Goal: Task Accomplishment & Management: Complete application form

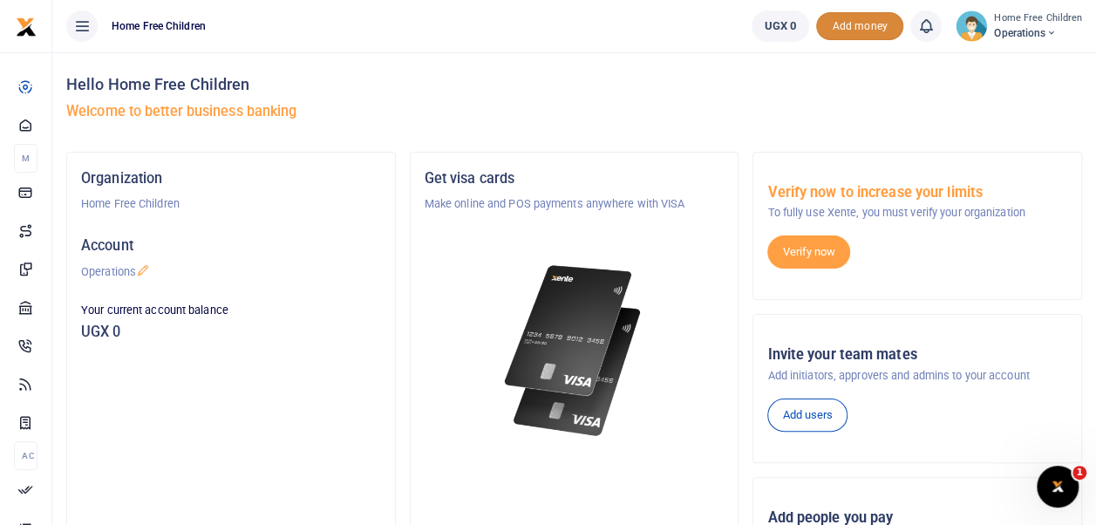
click at [864, 26] on span "Add money" at bounding box center [859, 26] width 87 height 29
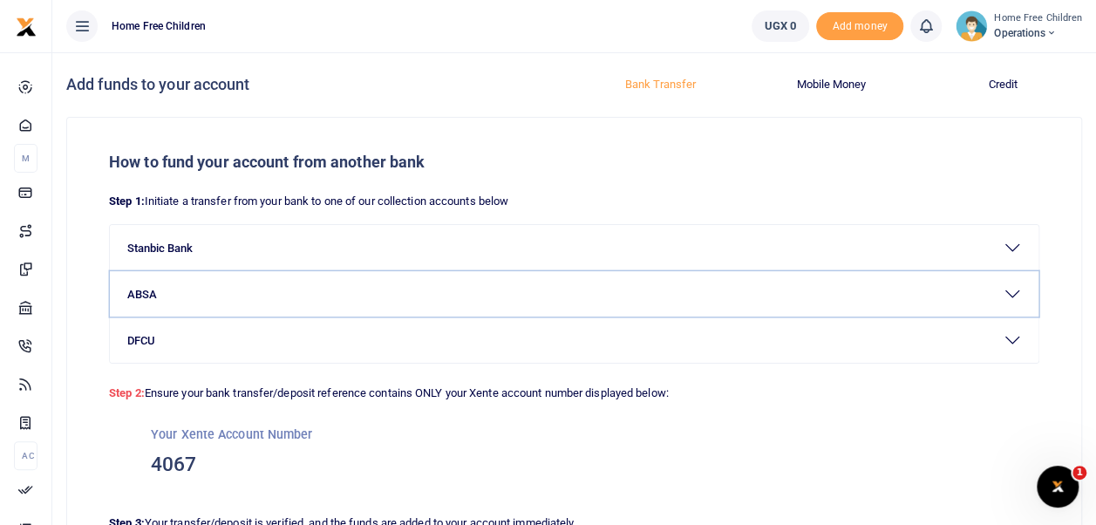
click at [536, 297] on button "ABSA" at bounding box center [574, 293] width 929 height 45
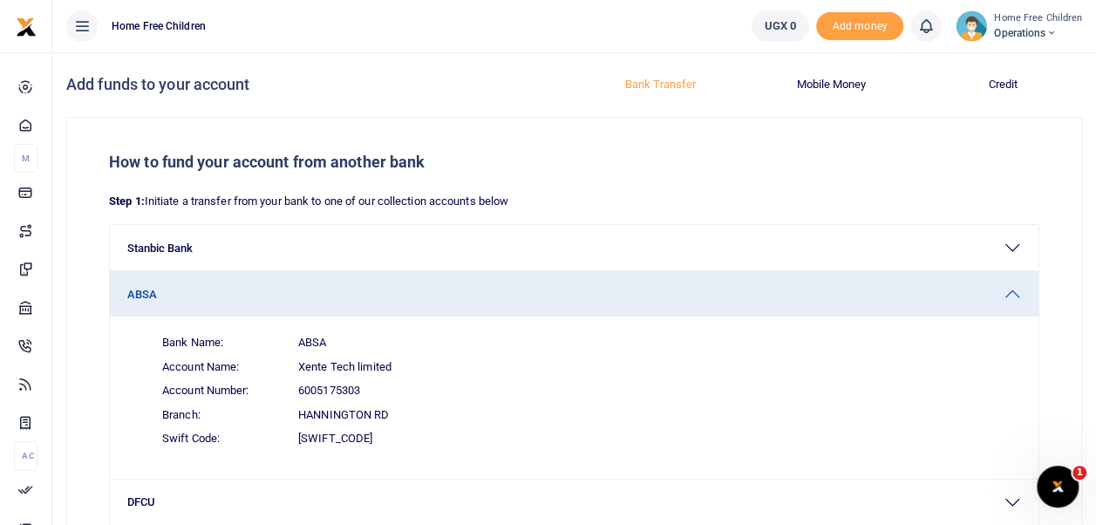
click at [789, 23] on span "UGX 0" at bounding box center [781, 25] width 32 height 17
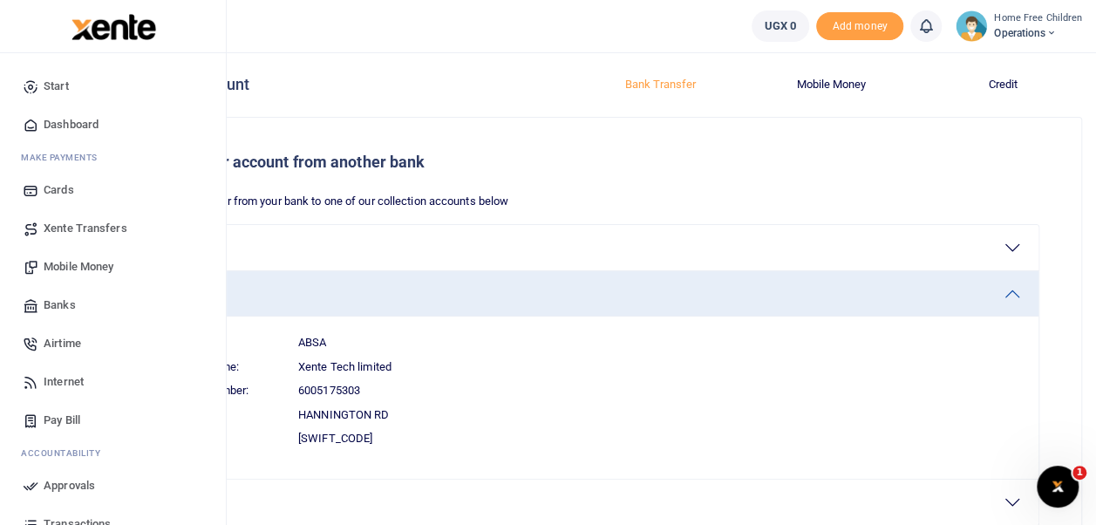
click at [91, 262] on span "Mobile Money" at bounding box center [79, 266] width 70 height 17
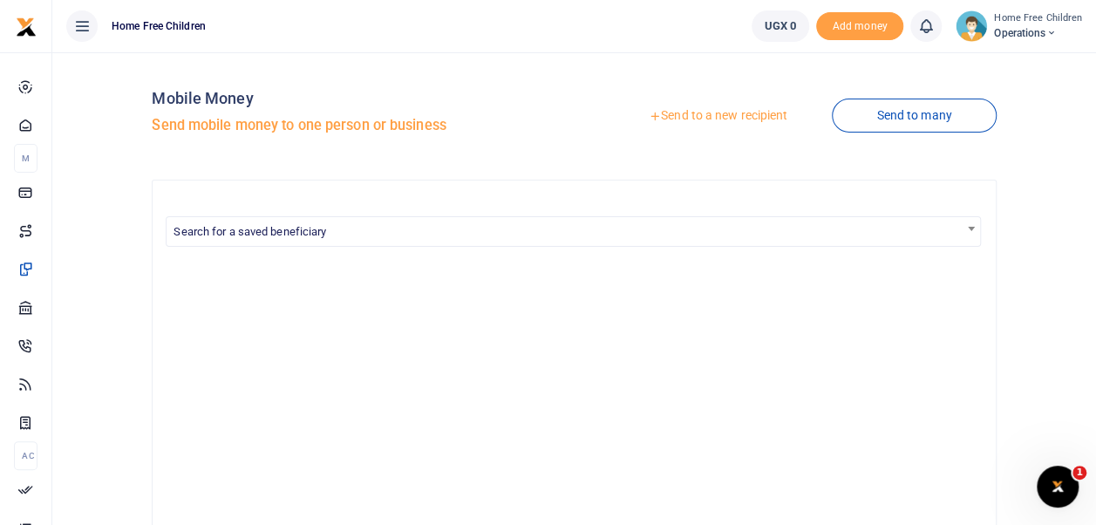
click at [732, 116] on link "Send to a new recipient" at bounding box center [718, 115] width 228 height 31
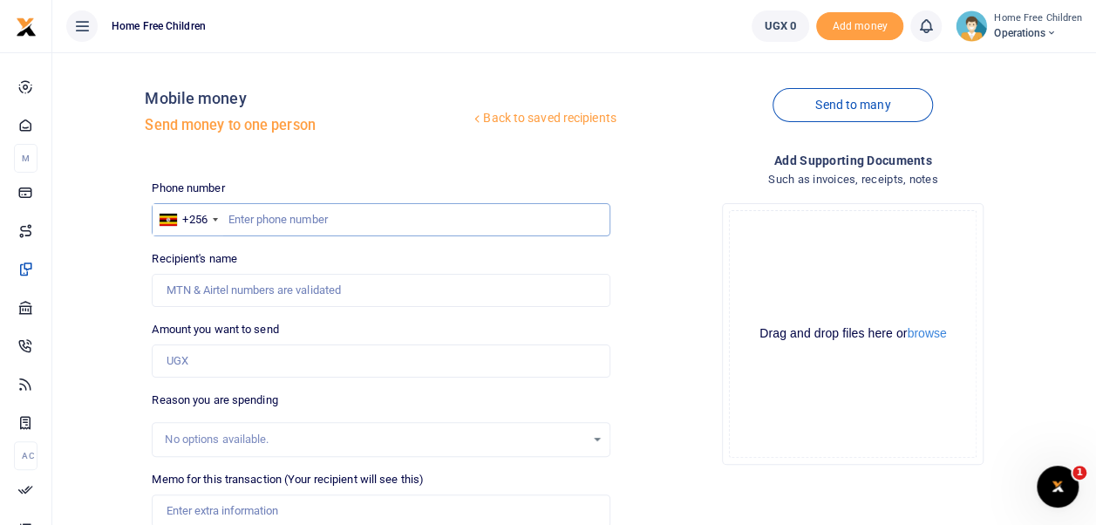
click at [440, 211] on input "text" at bounding box center [381, 219] width 458 height 33
type input "0"
type input "779585299"
type input "[PERSON_NAME]"
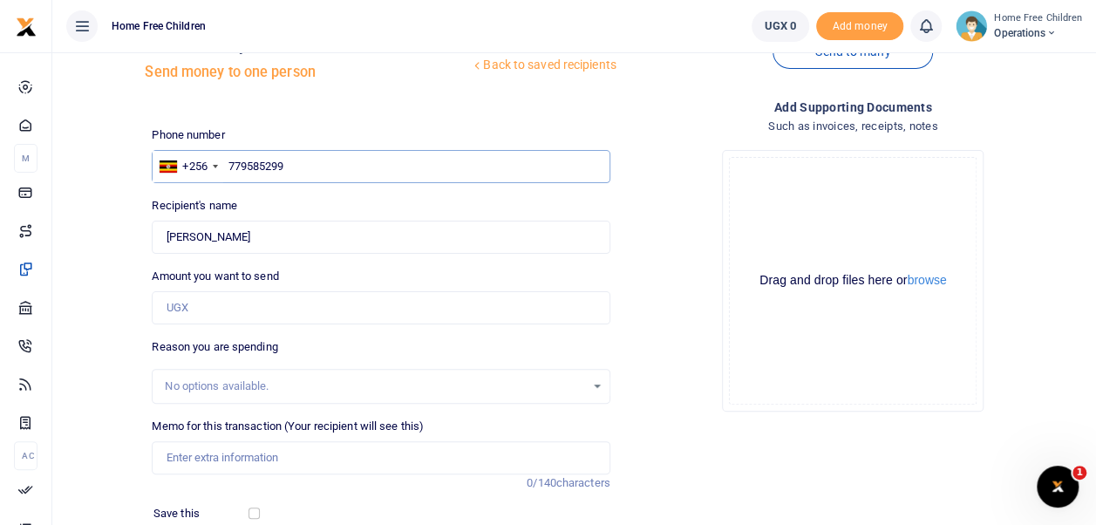
scroll to position [58, 0]
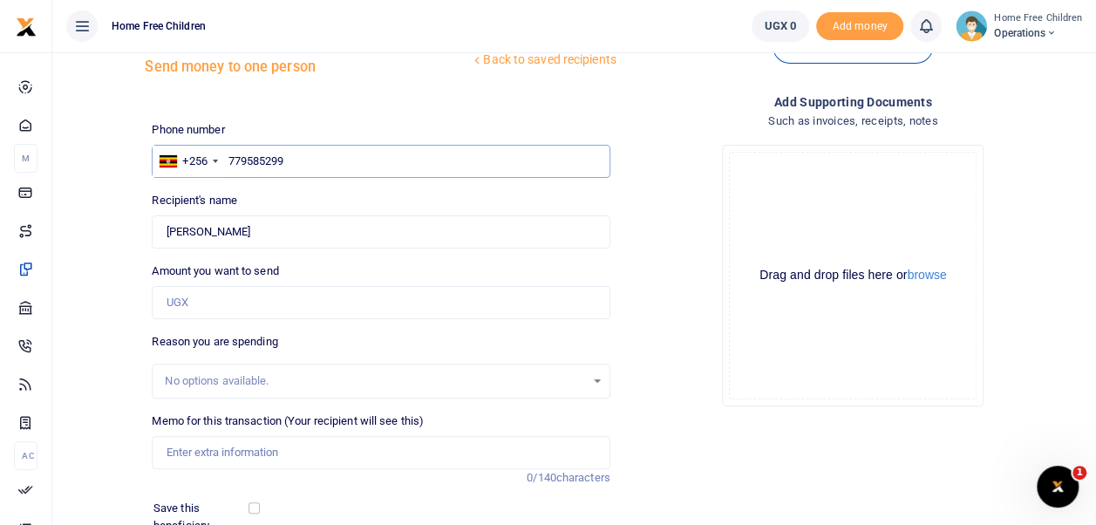
type input "779585299"
click at [339, 302] on input "Amount you want to send" at bounding box center [381, 302] width 458 height 33
click at [334, 378] on div "No options available." at bounding box center [374, 380] width 419 height 17
click at [196, 297] on input "1,000" at bounding box center [381, 302] width 458 height 33
type input "1"
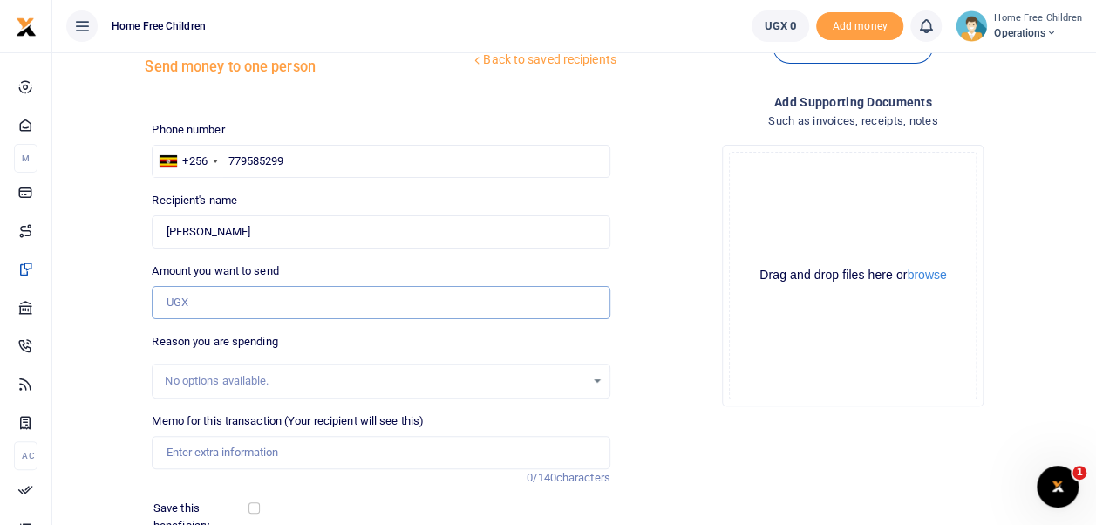
type input "0"
type input "250,000"
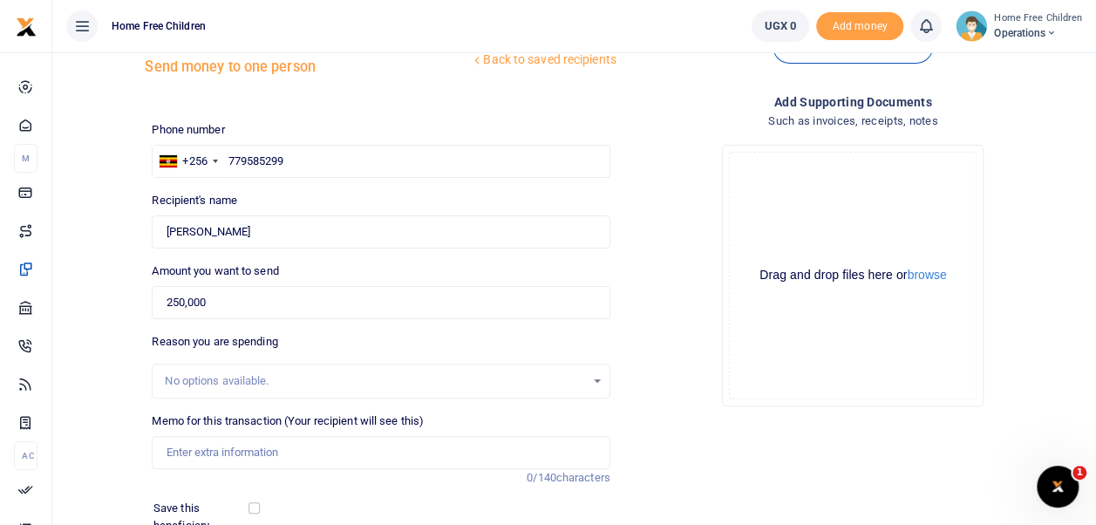
click at [225, 379] on div "No options available." at bounding box center [374, 380] width 419 height 17
click at [596, 380] on div "No options available." at bounding box center [381, 380] width 456 height 19
drag, startPoint x: 596, startPoint y: 380, endPoint x: 465, endPoint y: 378, distance: 131.7
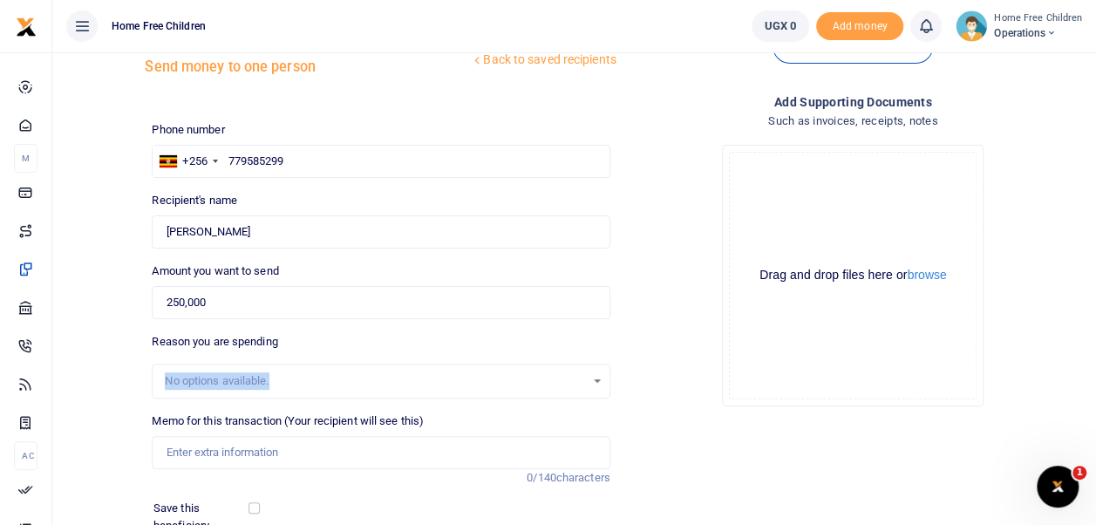
click at [465, 378] on div "No options available." at bounding box center [374, 380] width 419 height 17
click at [331, 378] on div "No options available." at bounding box center [374, 380] width 419 height 17
click at [295, 450] on input "Memo for this transaction (Your recipient will see this)" at bounding box center [381, 452] width 458 height 33
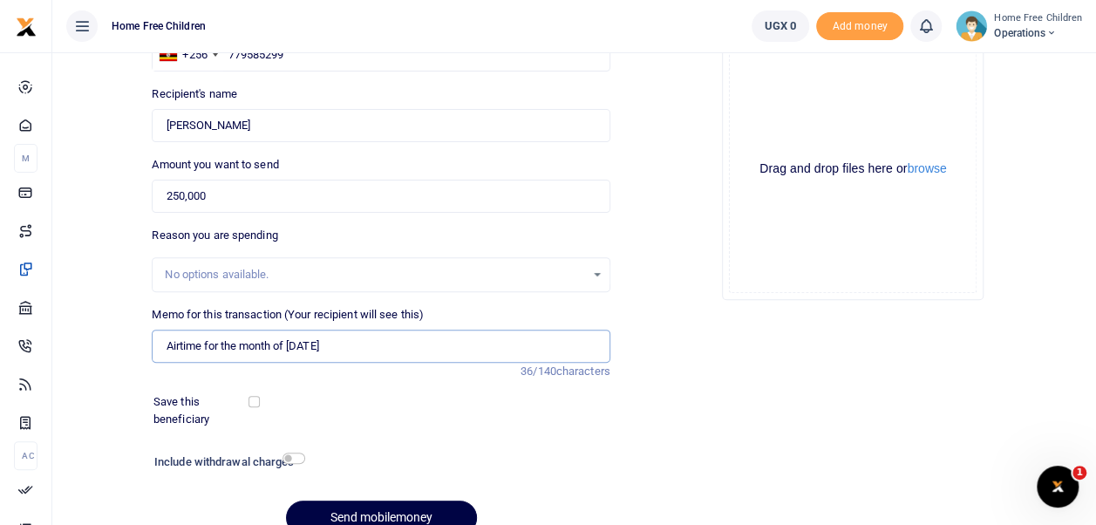
scroll to position [246, 0]
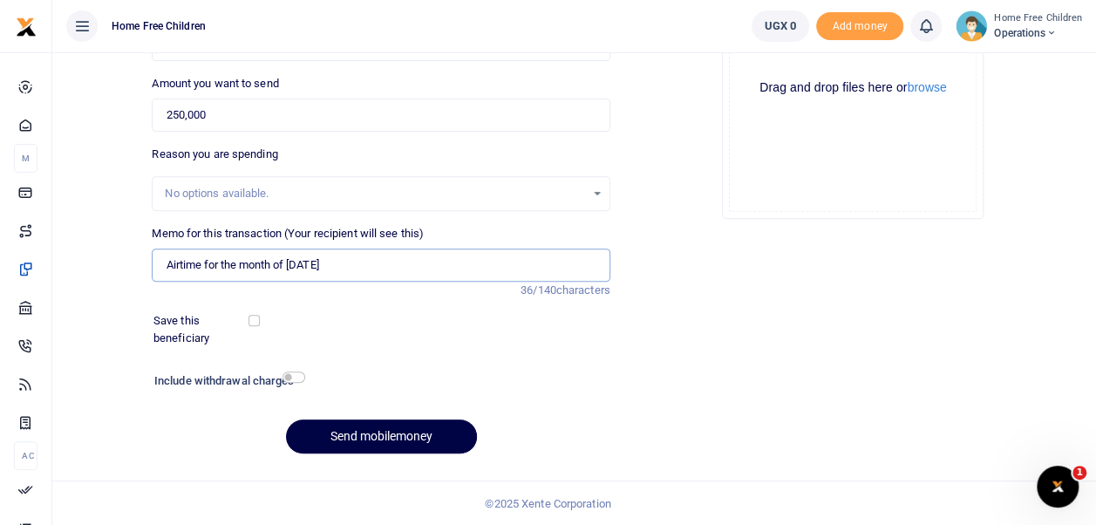
type input "Airtime for the month of August 2025"
click at [300, 377] on input "checkbox" at bounding box center [294, 376] width 23 height 11
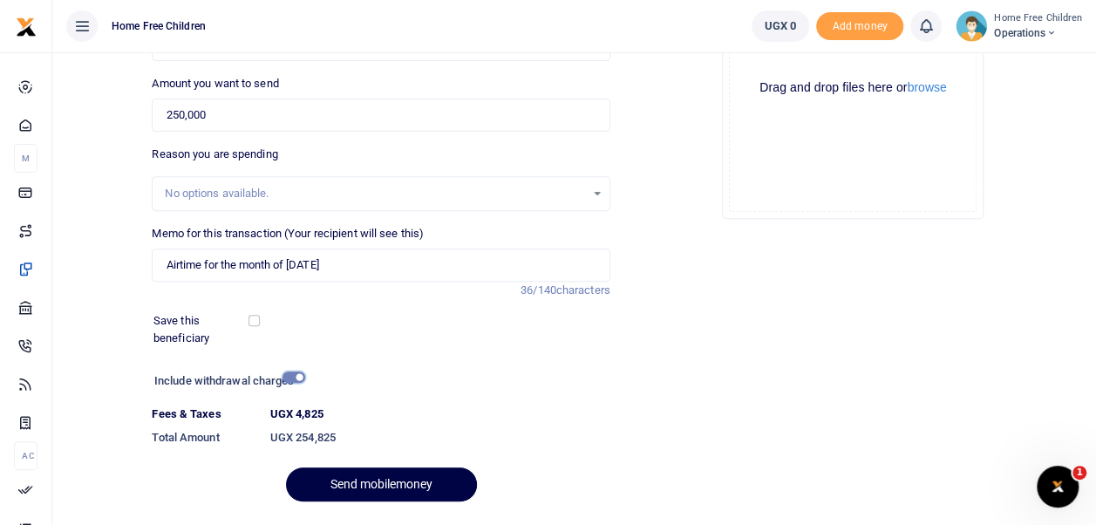
click at [286, 378] on input "checkbox" at bounding box center [294, 376] width 23 height 11
checkbox input "false"
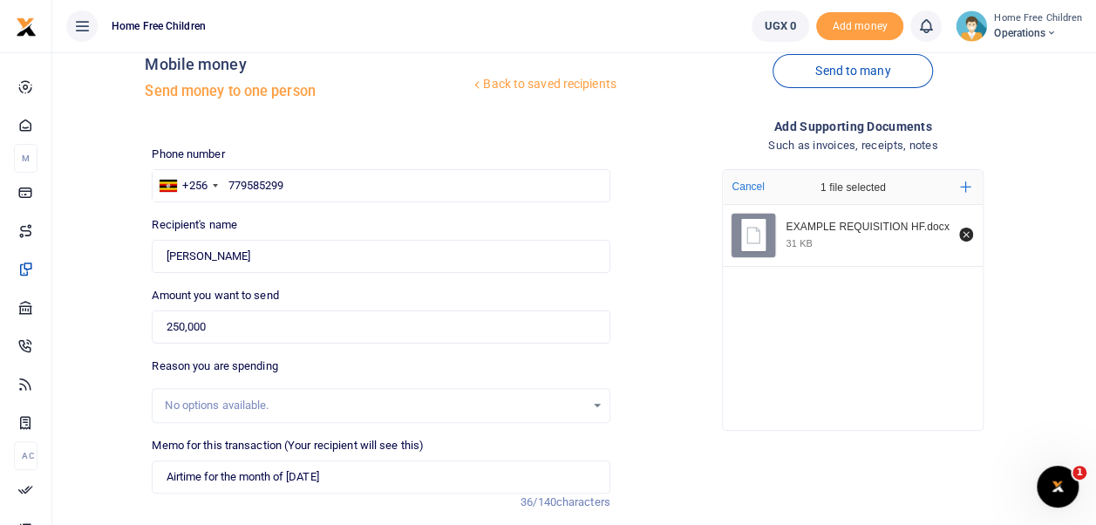
scroll to position [30, 0]
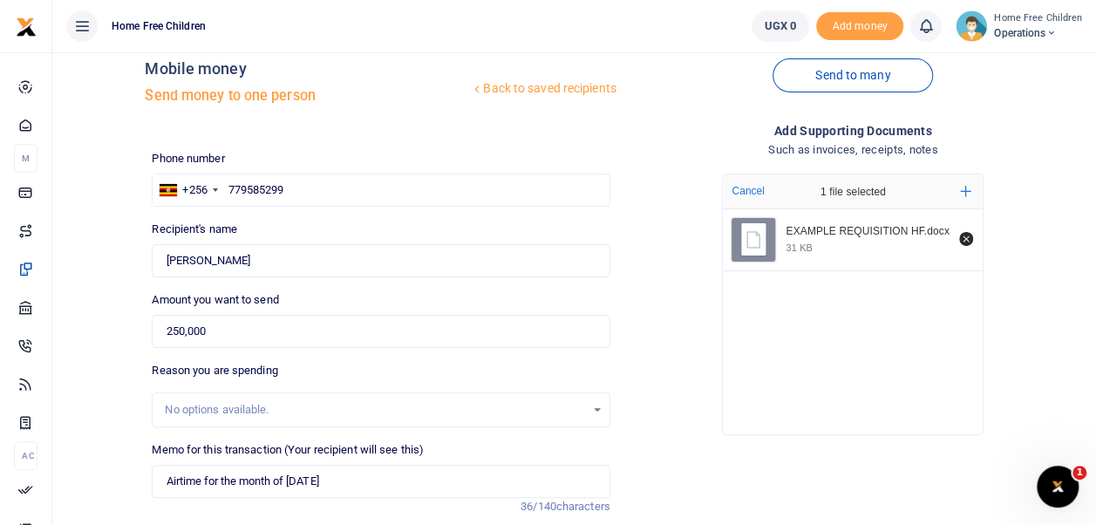
click at [751, 235] on icon "File Uploader" at bounding box center [754, 239] width 22 height 22
drag, startPoint x: 751, startPoint y: 235, endPoint x: 865, endPoint y: 229, distance: 114.3
click at [865, 229] on div "EXAMPLE REQUISITION HF.docx" at bounding box center [868, 232] width 164 height 14
click at [732, 235] on div "File Uploader" at bounding box center [754, 240] width 44 height 44
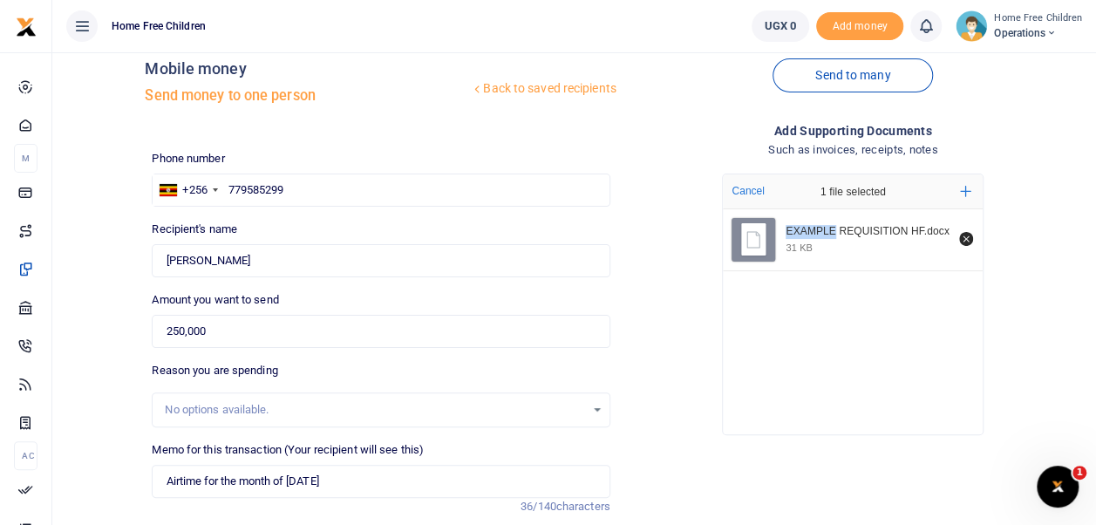
click at [732, 235] on div "File Uploader" at bounding box center [754, 240] width 44 height 44
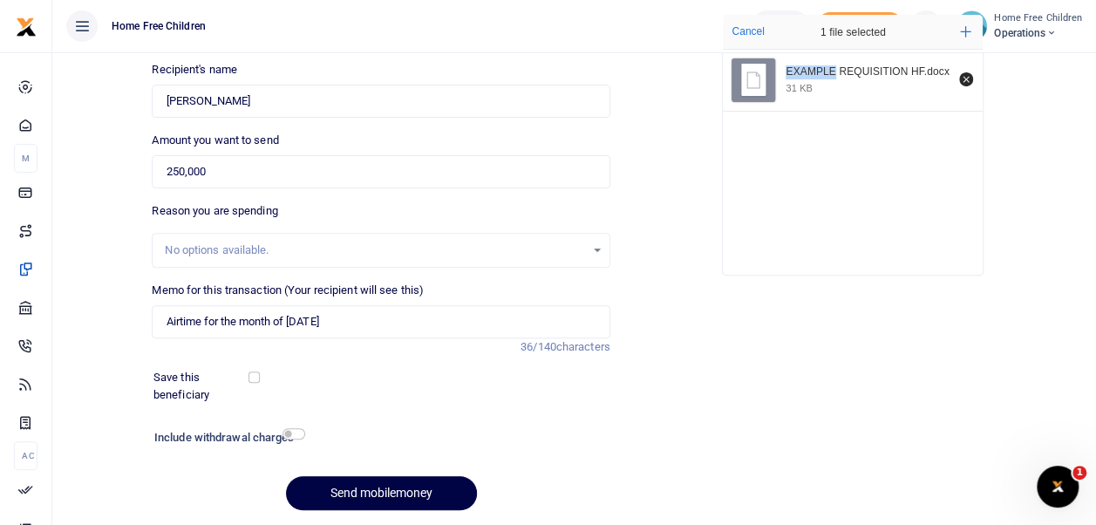
scroll to position [0, 0]
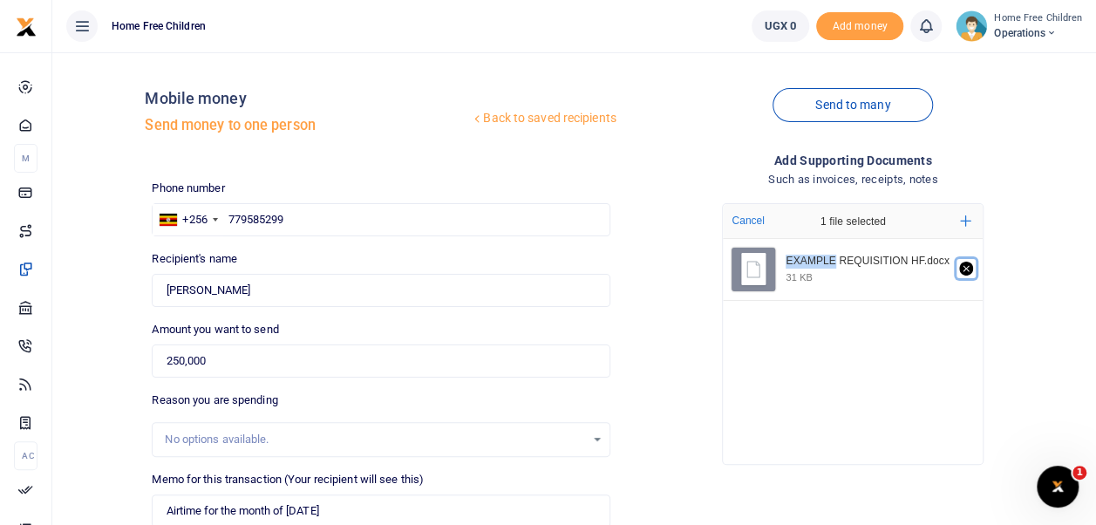
click at [968, 269] on icon "Remove file" at bounding box center [966, 269] width 14 height 14
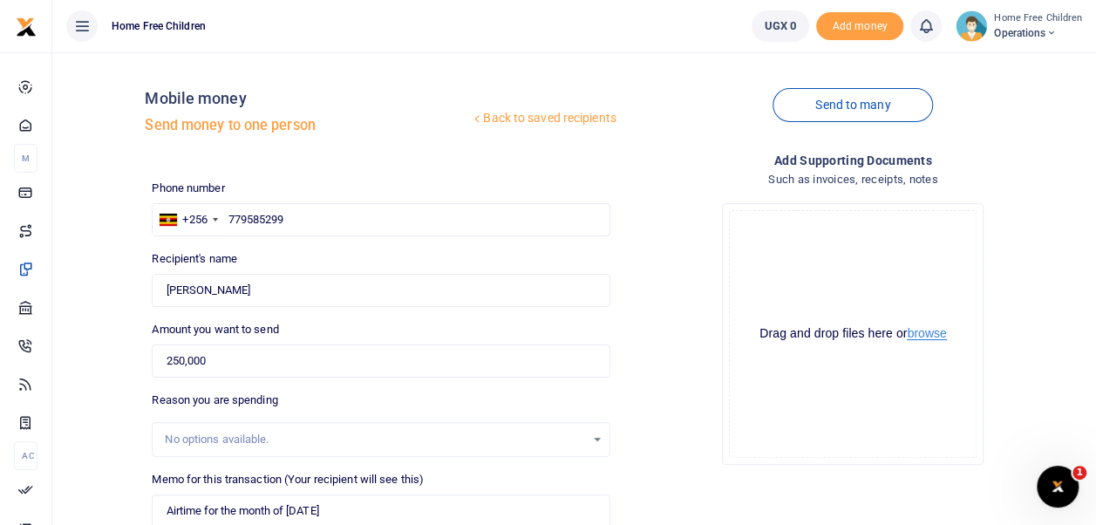
scroll to position [246, 0]
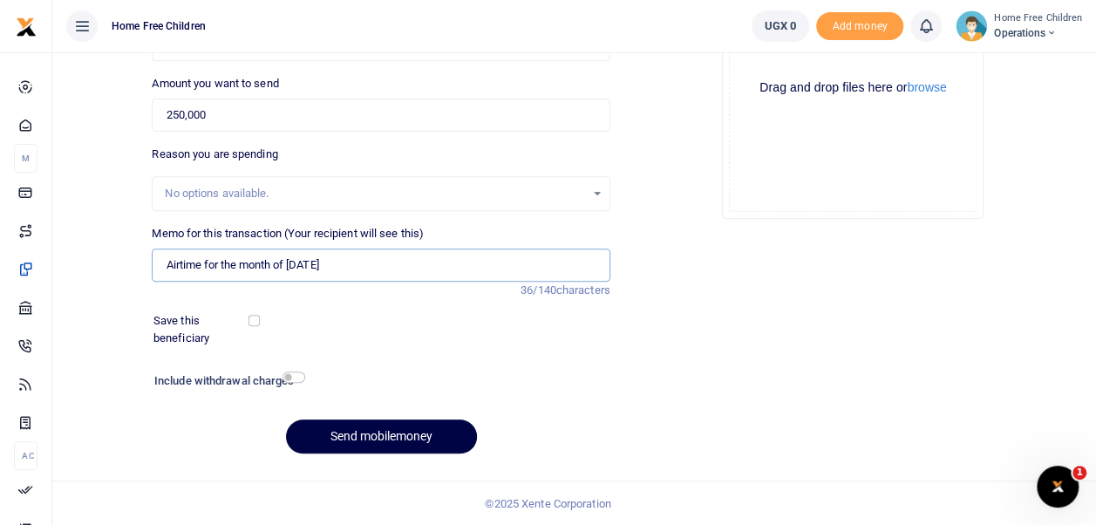
click at [378, 255] on input "Airtime for the month of August 2025" at bounding box center [381, 264] width 458 height 33
type input "A"
click at [269, 114] on input "250,000" at bounding box center [381, 115] width 458 height 33
type input "2"
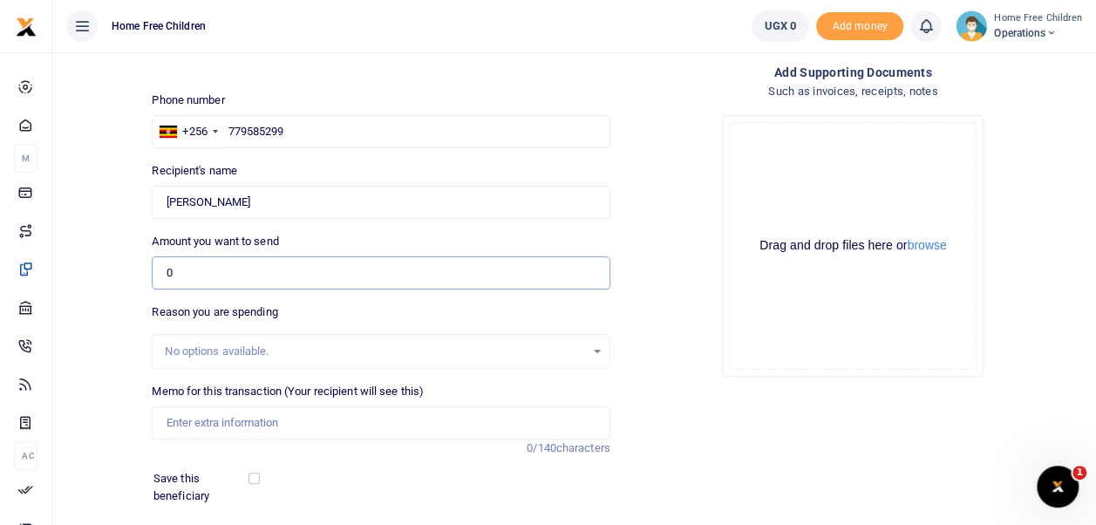
scroll to position [87, 0]
type input "0"
click at [312, 133] on input "779585299" at bounding box center [381, 132] width 458 height 33
type input "7"
click at [290, 215] on input "Found" at bounding box center [381, 203] width 458 height 33
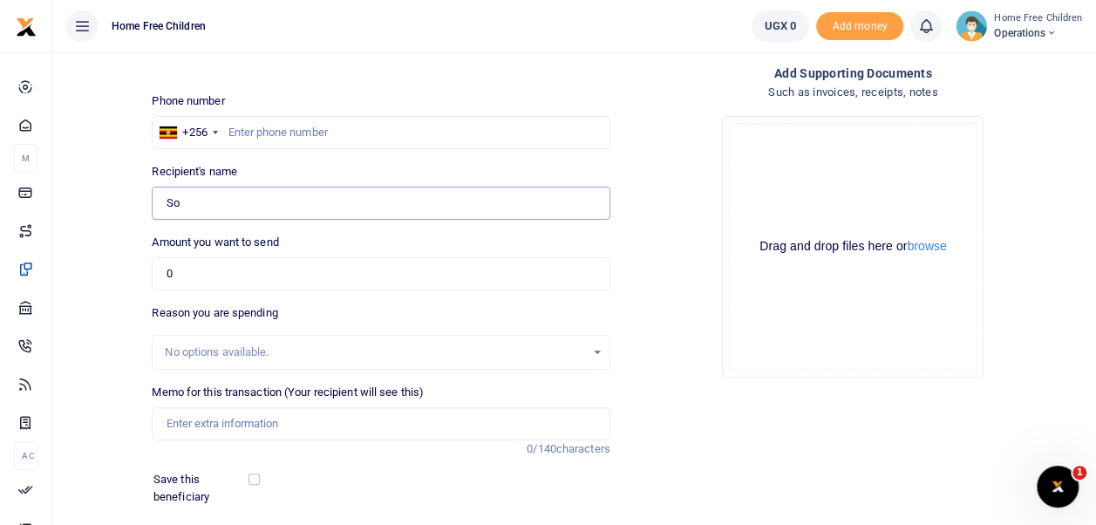
type input "S"
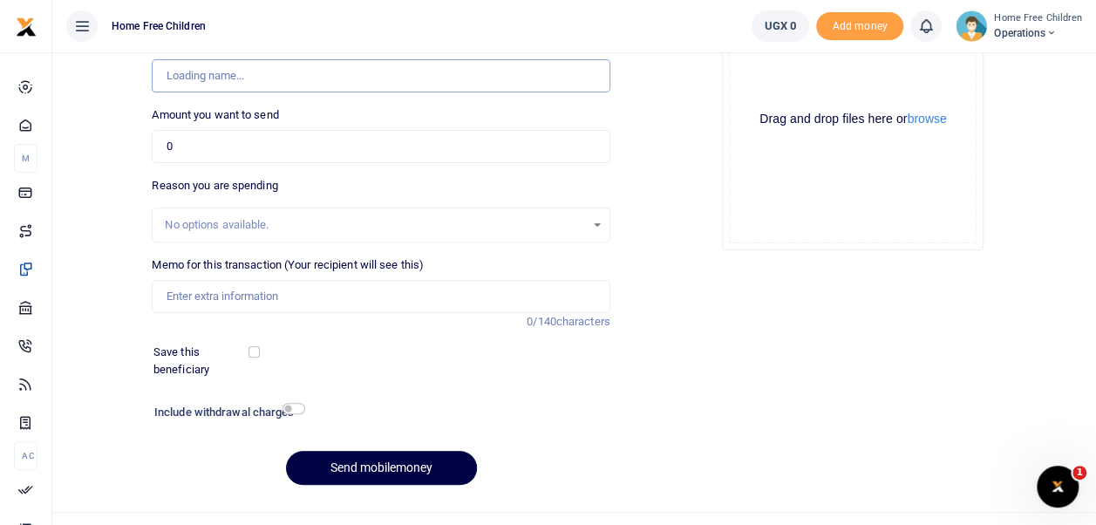
scroll to position [0, 0]
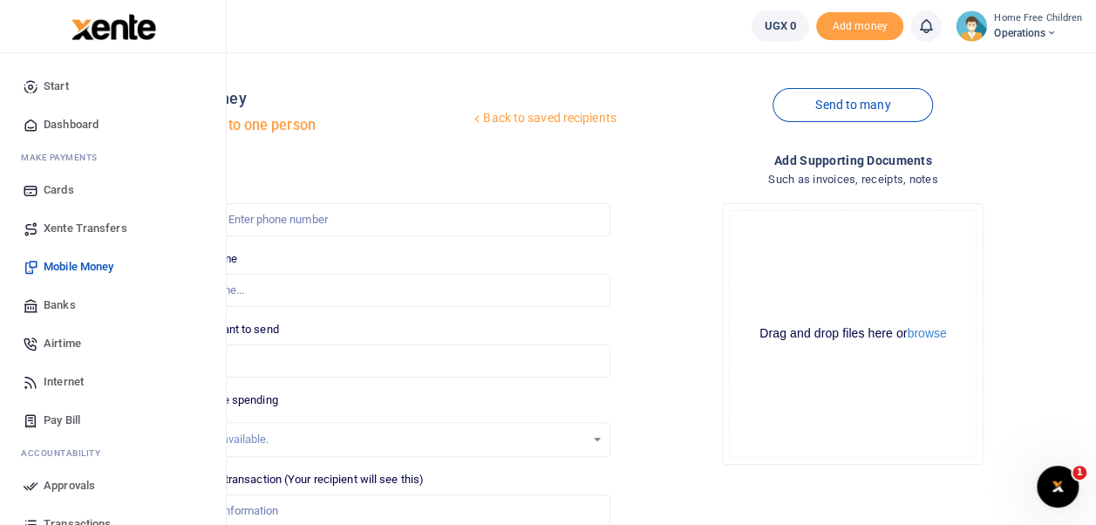
click at [58, 307] on span "Banks" at bounding box center [60, 304] width 32 height 17
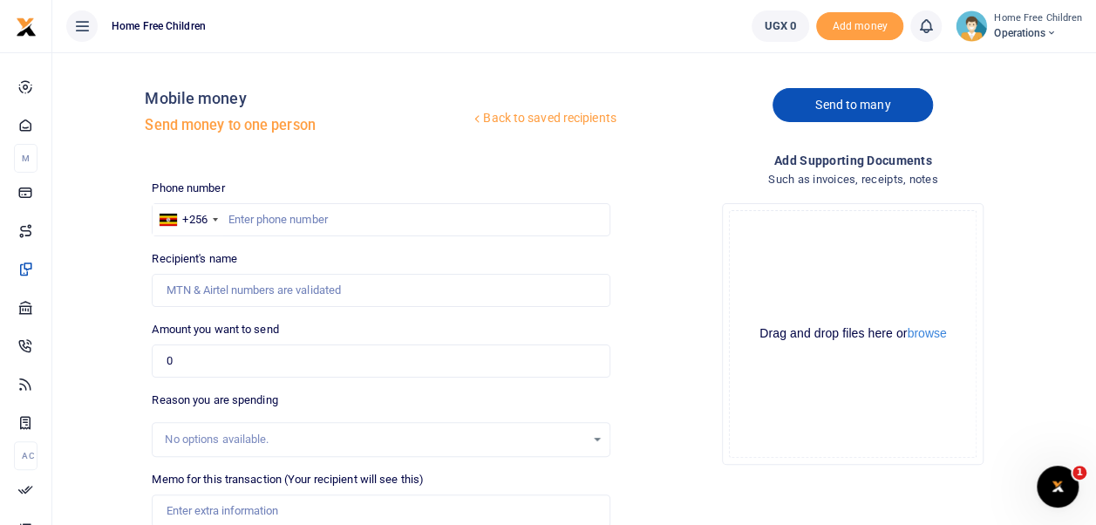
click at [844, 105] on link "Send to many" at bounding box center [853, 105] width 160 height 34
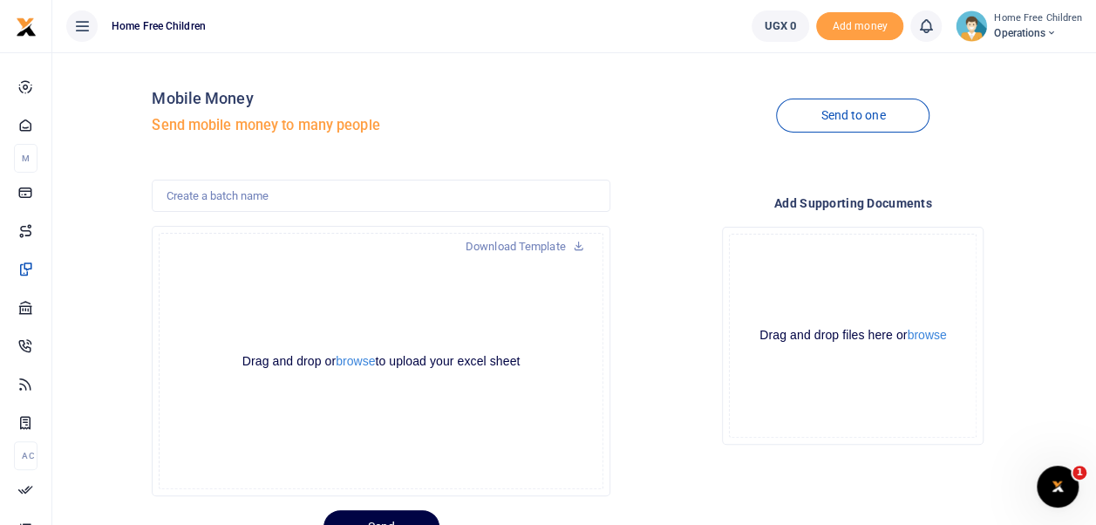
scroll to position [78, 0]
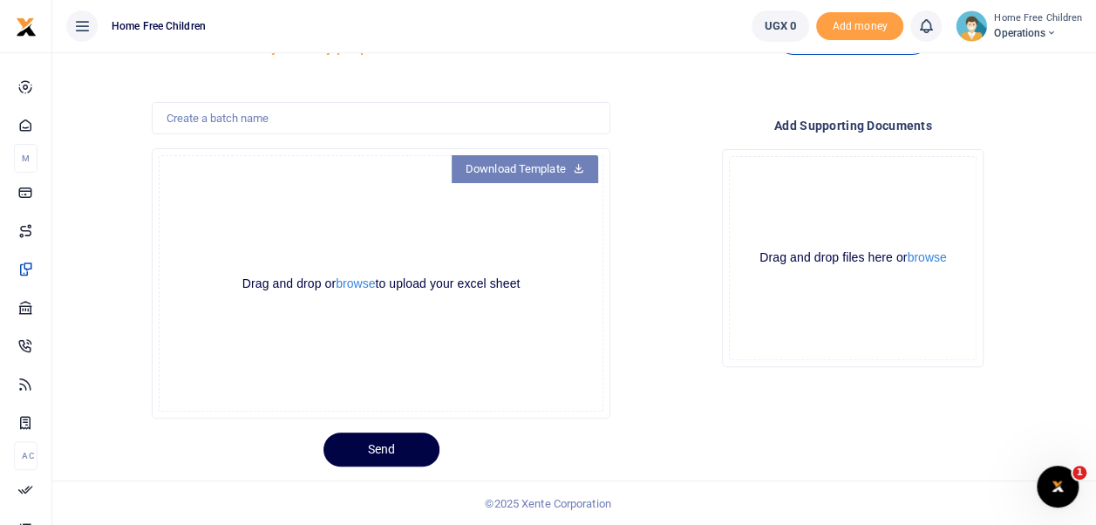
click at [490, 167] on link "Download Template" at bounding box center [525, 169] width 146 height 28
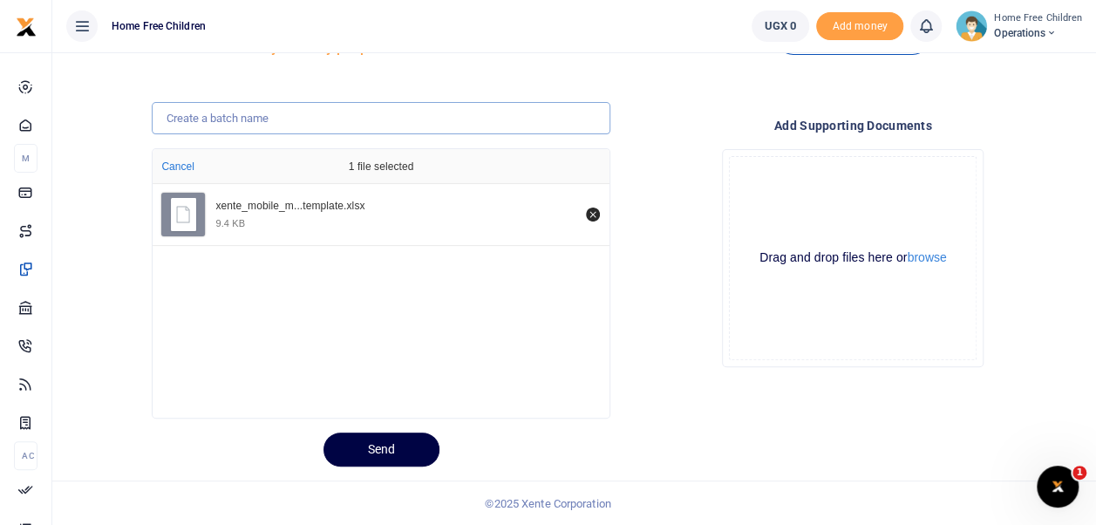
click at [251, 117] on input "text" at bounding box center [381, 118] width 458 height 33
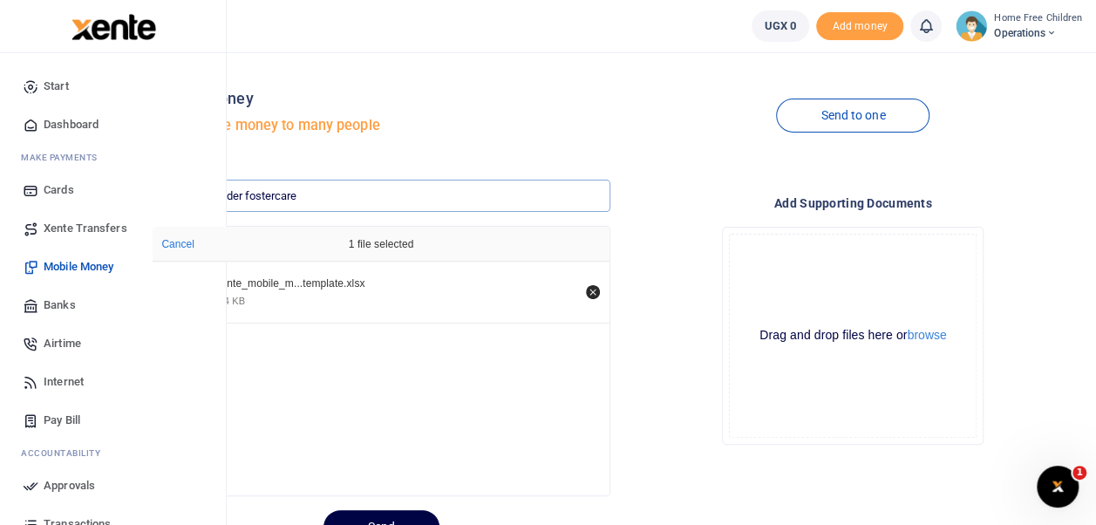
type input "Activities under fostercare"
click at [78, 422] on span "Pay Bill" at bounding box center [62, 420] width 37 height 17
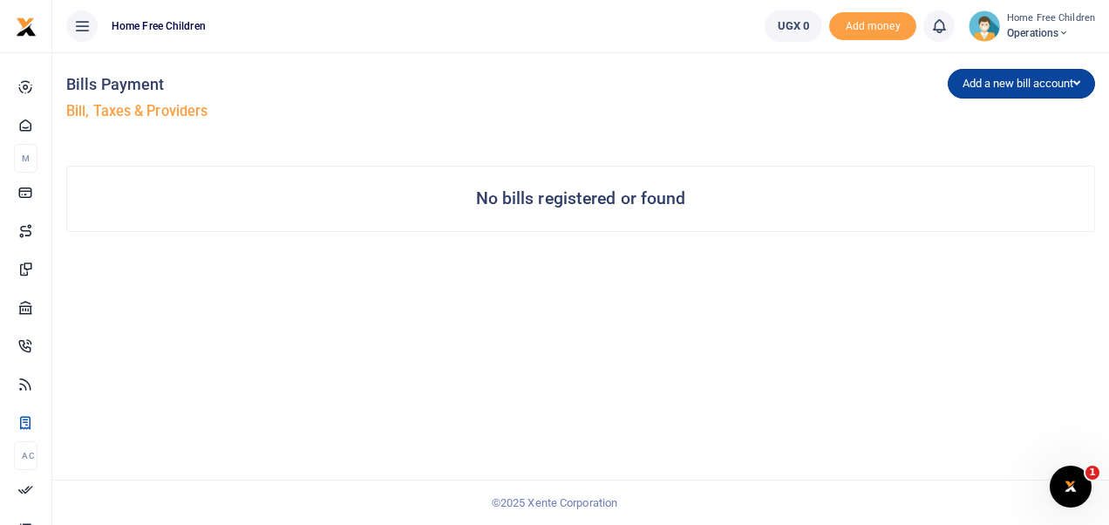
click at [1028, 85] on button "Add a new bill account" at bounding box center [1021, 84] width 147 height 30
click at [981, 119] on link "UEDCL" at bounding box center [1018, 120] width 138 height 24
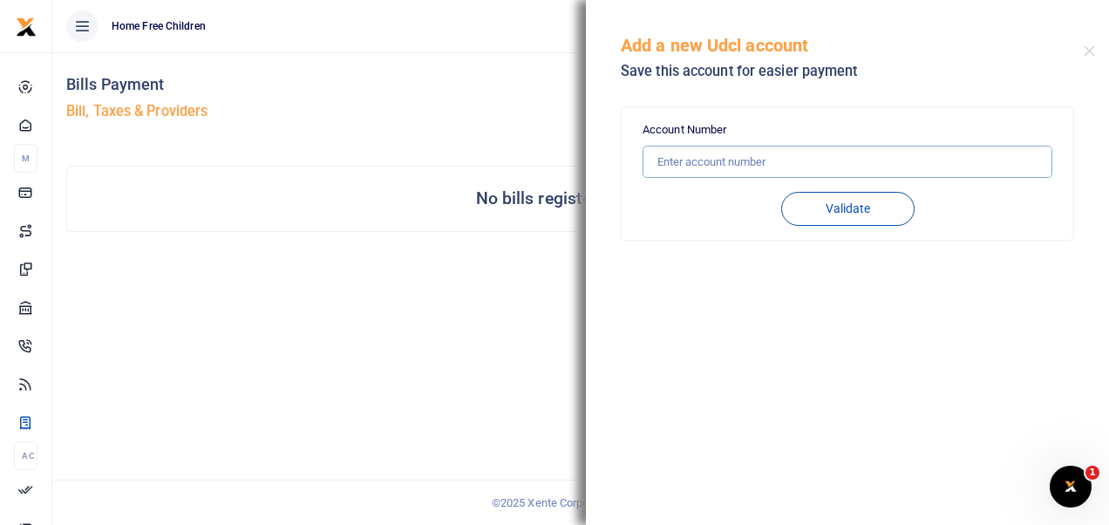
click at [788, 159] on input "text" at bounding box center [848, 162] width 410 height 33
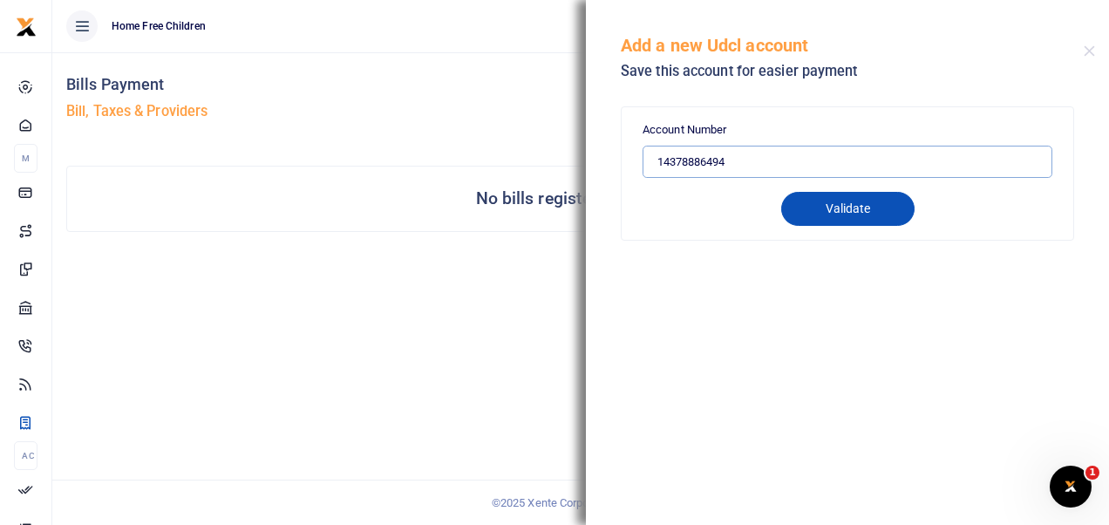
type input "14378886494"
click at [851, 210] on button "Validate" at bounding box center [847, 209] width 133 height 34
type input "14378886494"
type input "MILTON AINERUHANGA"
type input "PREPAID"
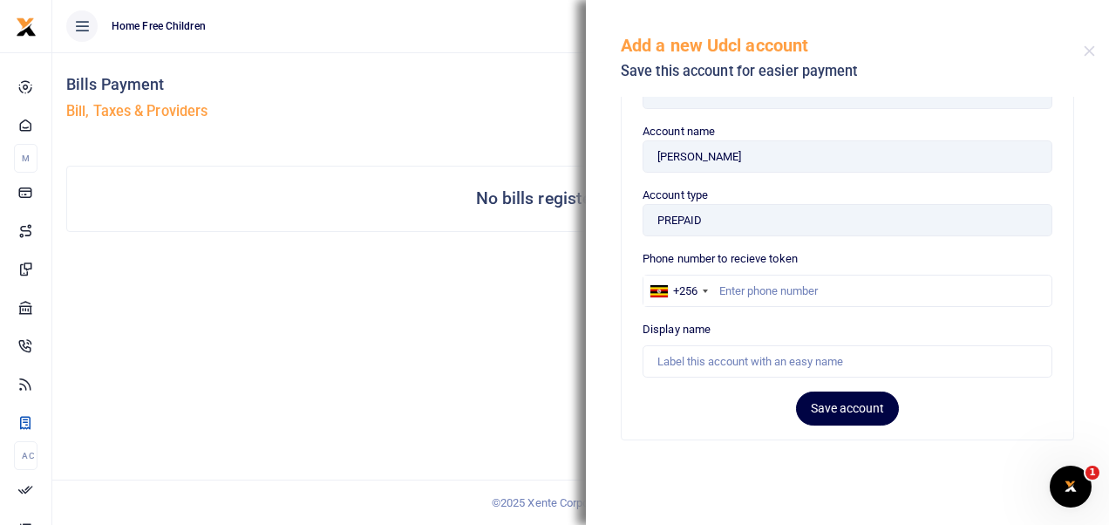
scroll to position [70, 0]
click at [769, 289] on input "text" at bounding box center [848, 290] width 410 height 33
click at [727, 288] on input "0779585299" at bounding box center [848, 290] width 410 height 33
type input "779585299"
click at [714, 357] on input "text" at bounding box center [848, 360] width 410 height 33
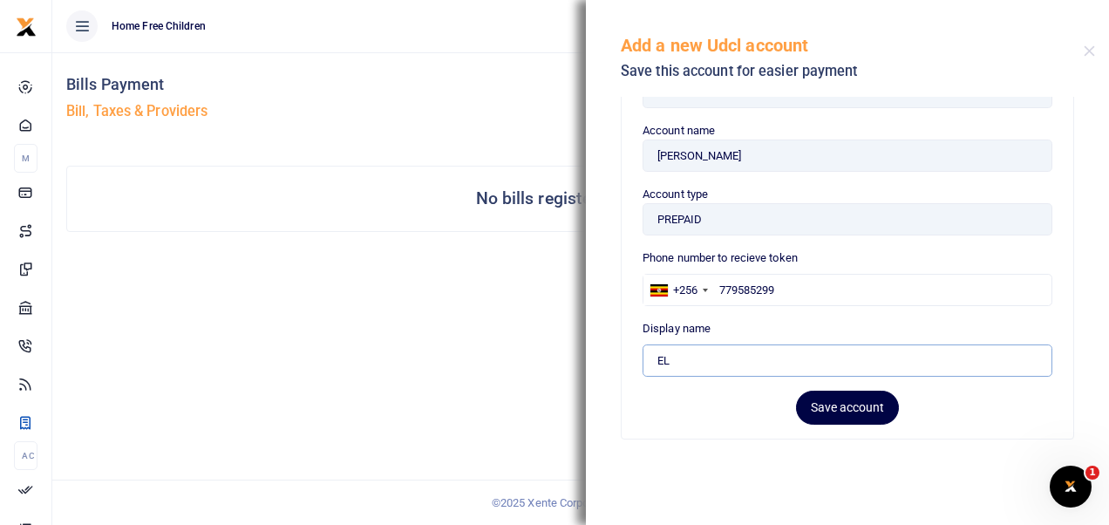
type input "E"
type input "M"
click at [836, 288] on input "779585299" at bounding box center [848, 290] width 410 height 33
type input "7"
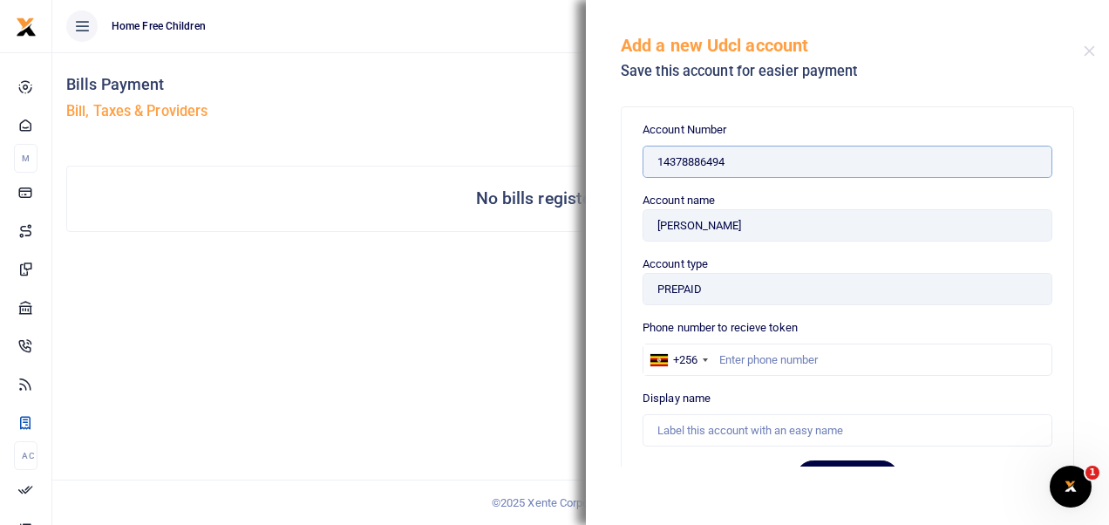
click at [760, 158] on input "14378886494" at bounding box center [848, 162] width 410 height 33
click at [764, 167] on input "14378886494" at bounding box center [848, 162] width 410 height 33
click at [730, 165] on input "14378886494" at bounding box center [848, 162] width 410 height 33
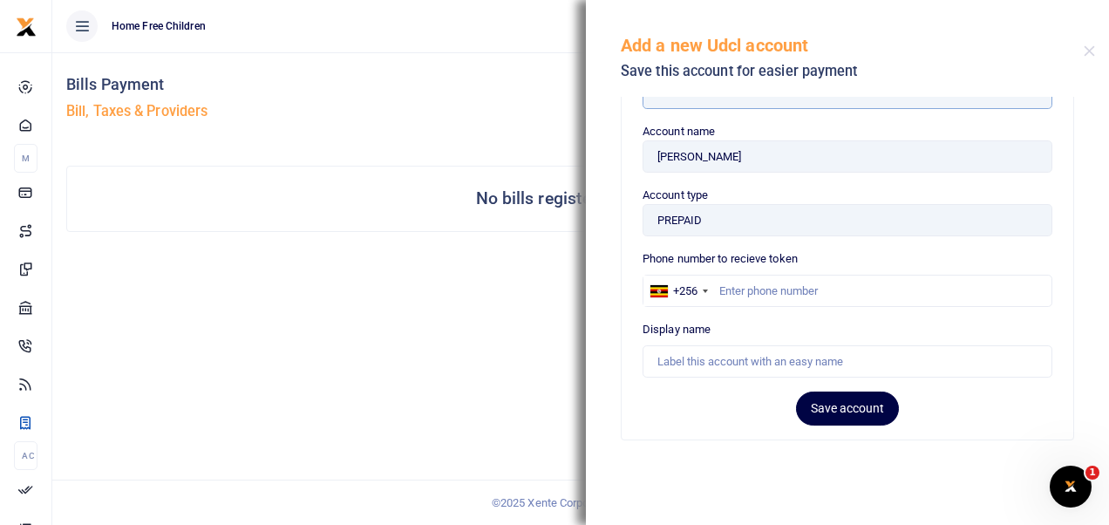
scroll to position [70, 0]
click at [1087, 51] on button "Close" at bounding box center [1089, 50] width 11 height 11
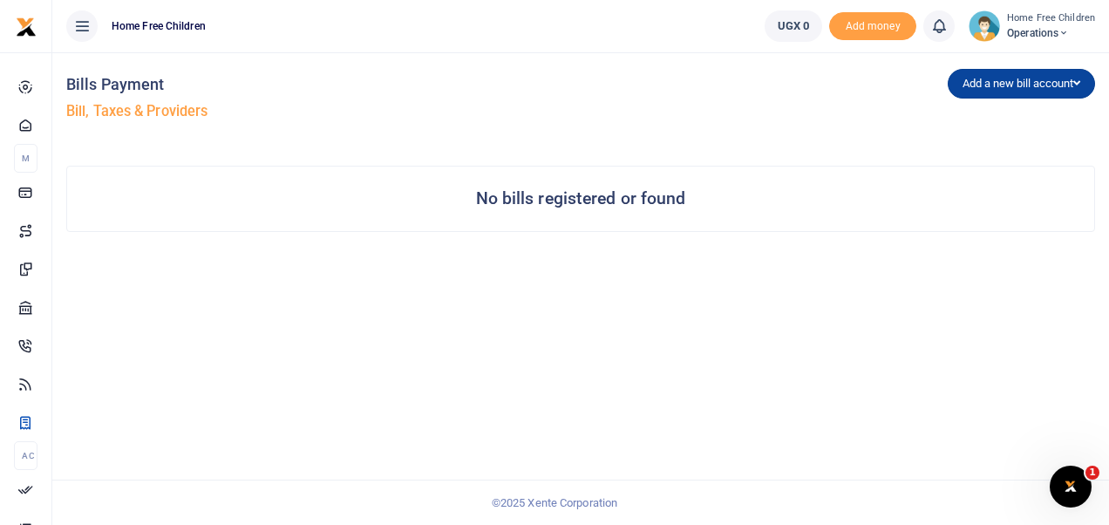
click at [1001, 84] on button "Add a new bill account" at bounding box center [1021, 84] width 147 height 30
click at [979, 141] on link "NWSC" at bounding box center [1018, 145] width 138 height 24
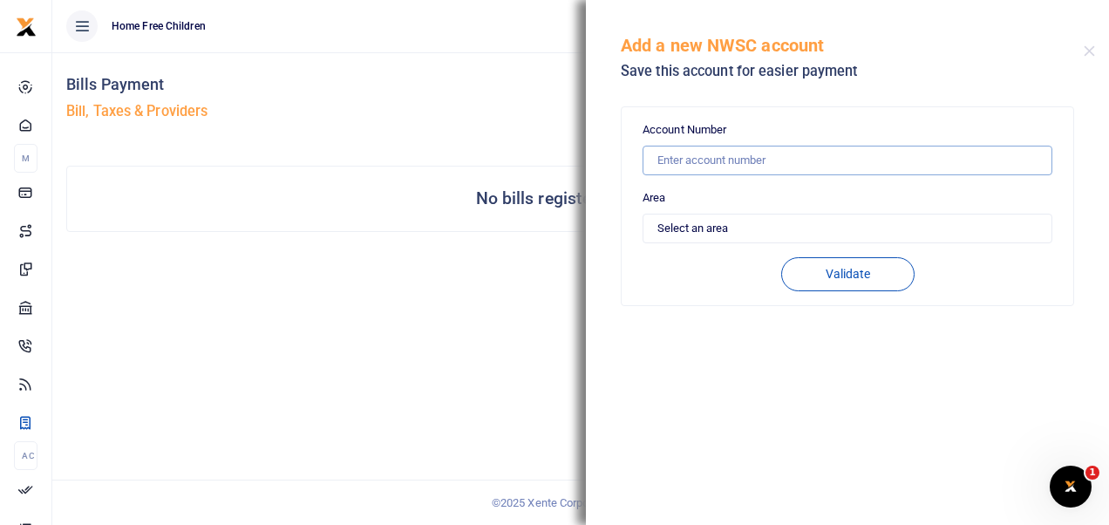
click at [800, 165] on input "text" at bounding box center [848, 161] width 410 height 30
click at [537, 102] on div "Bills Payment Bill, Taxes & Providers" at bounding box center [319, 101] width 507 height 99
click at [1090, 54] on button "Close" at bounding box center [1089, 50] width 11 height 11
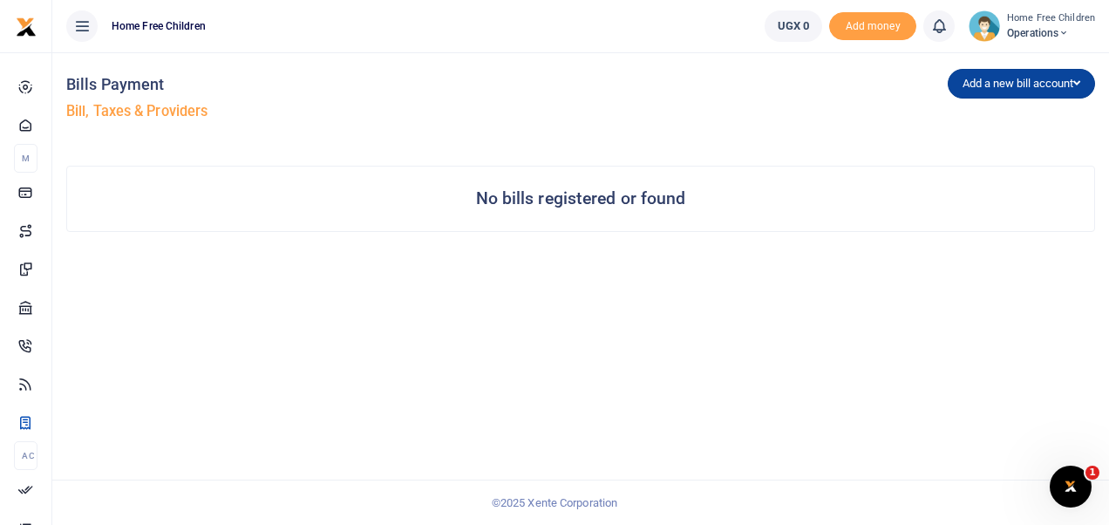
click at [1027, 84] on button "Add a new bill account" at bounding box center [1021, 84] width 147 height 30
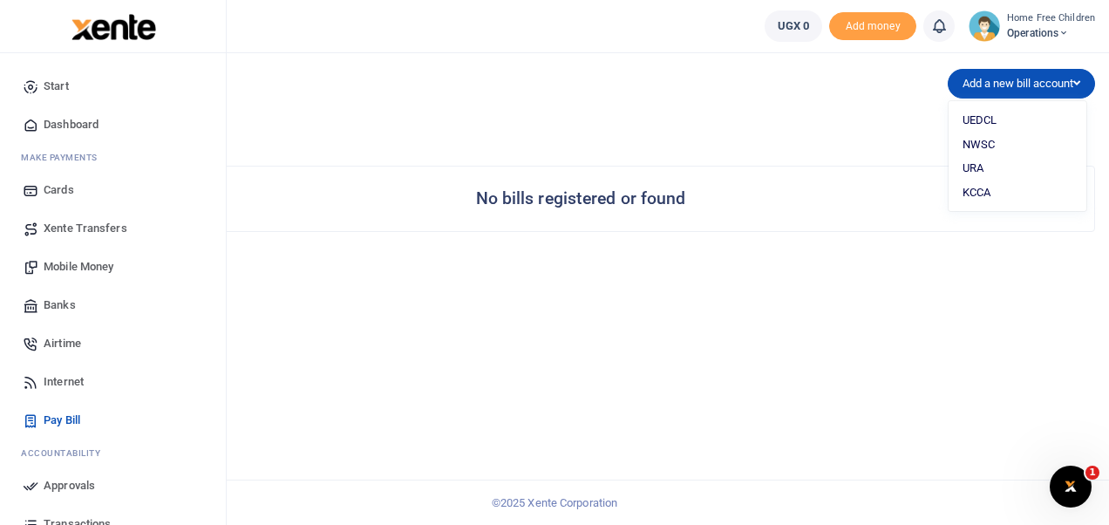
click at [58, 342] on span "Airtime" at bounding box center [62, 343] width 37 height 17
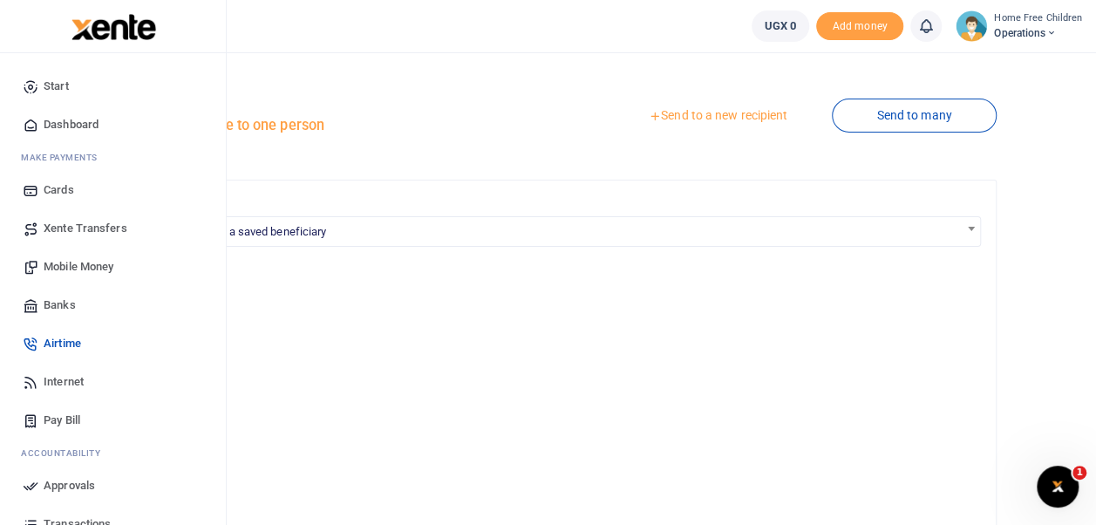
click at [70, 378] on span "Internet" at bounding box center [64, 381] width 40 height 17
click at [89, 263] on span "Mobile Money" at bounding box center [79, 266] width 70 height 17
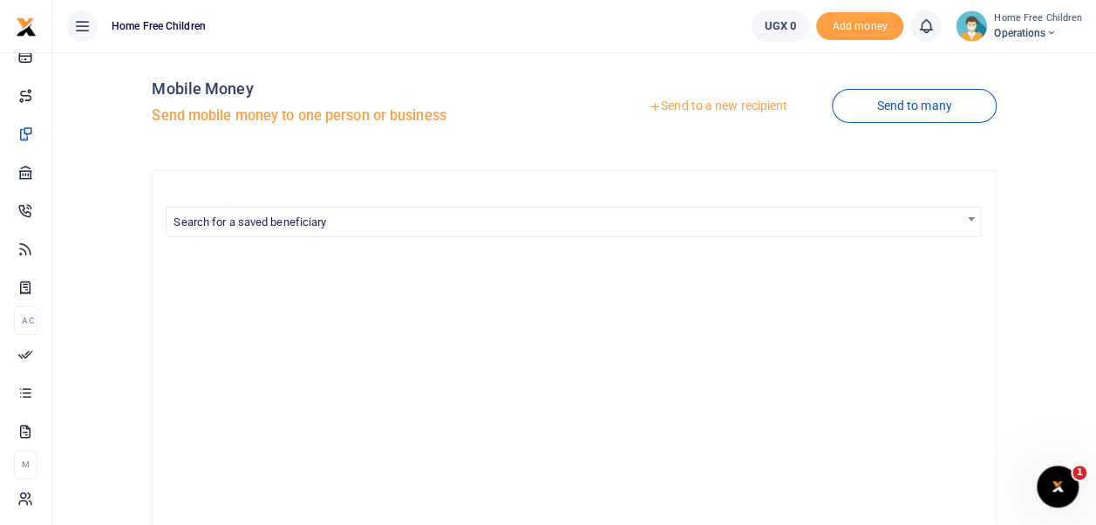
scroll to position [9, 0]
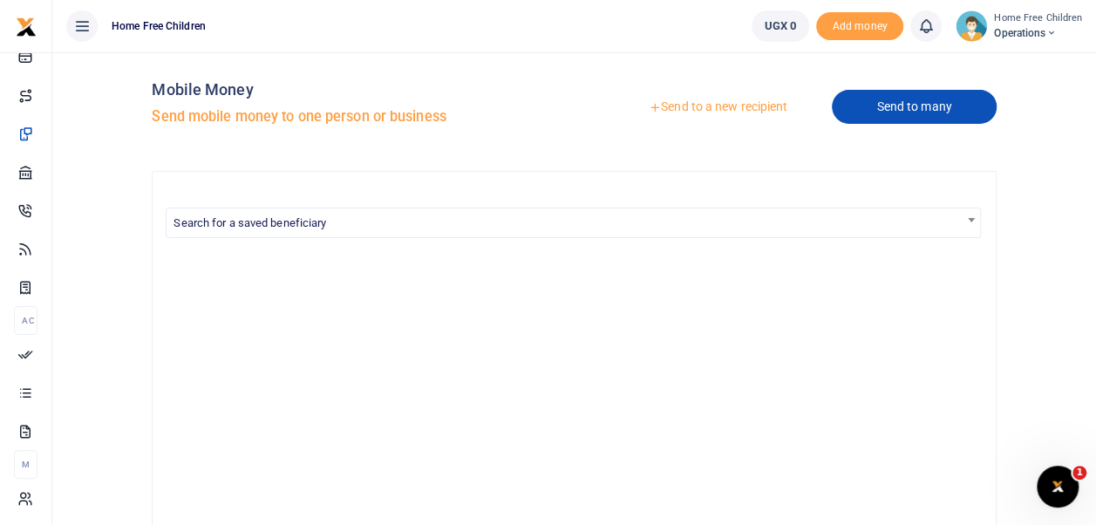
click at [879, 112] on link "Send to many" at bounding box center [914, 107] width 164 height 34
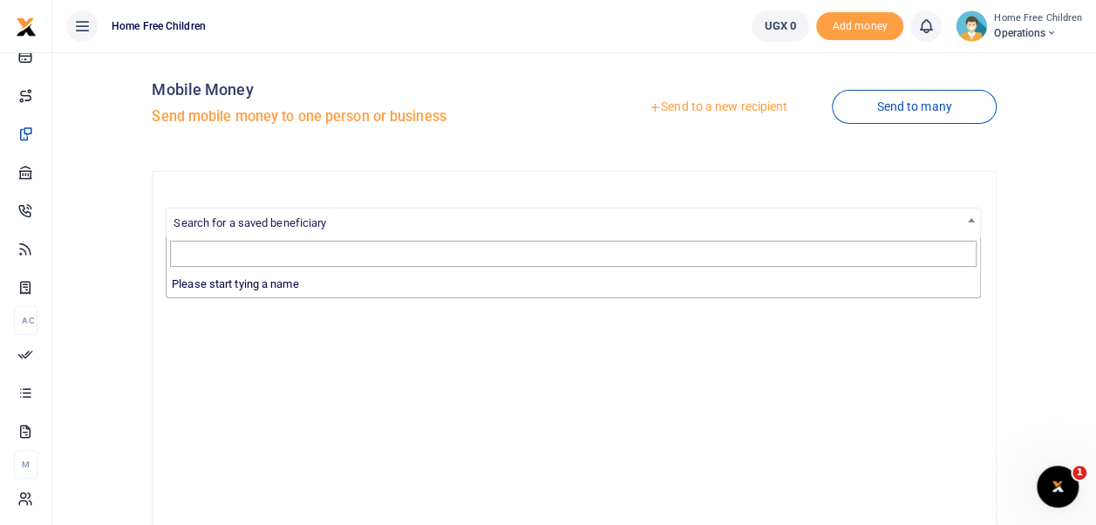
click at [966, 219] on span at bounding box center [971, 219] width 17 height 23
click at [446, 284] on li "Please start tying a name" at bounding box center [574, 284] width 814 height 28
click at [248, 287] on li "Please start tying a name" at bounding box center [574, 284] width 814 height 28
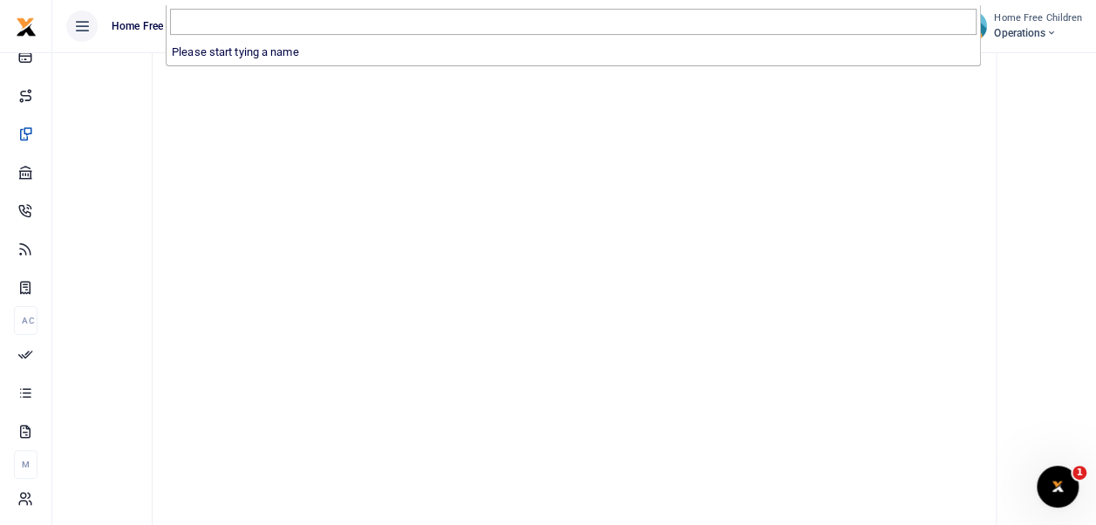
scroll to position [0, 0]
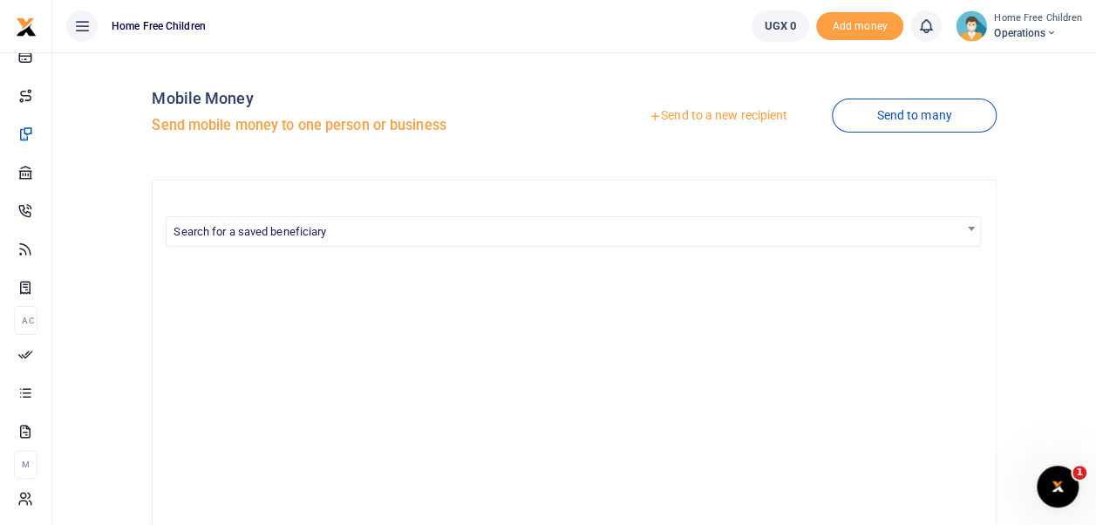
click at [737, 122] on link "Send to a new recipient" at bounding box center [718, 115] width 228 height 31
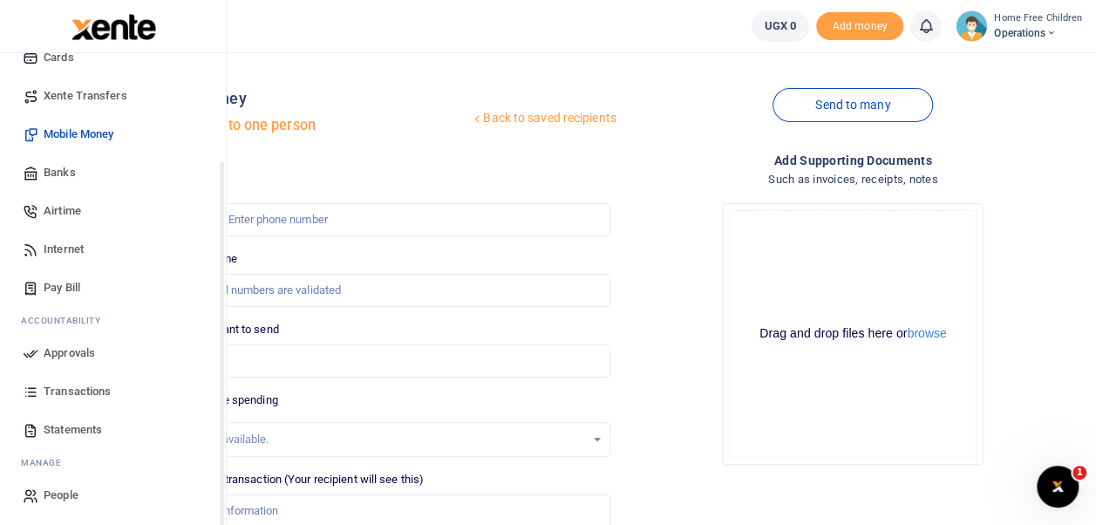
scroll to position [133, 0]
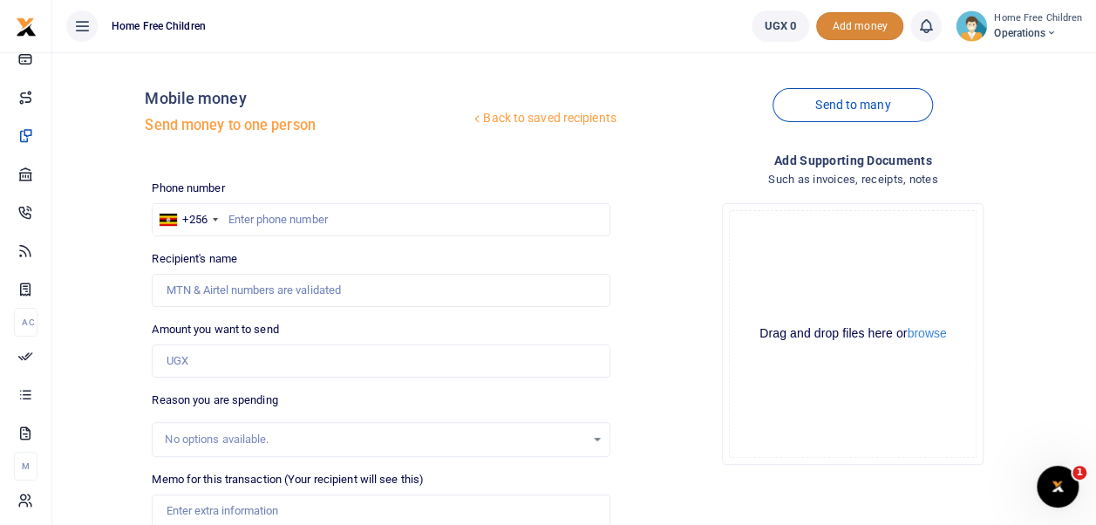
click at [868, 26] on span "Add money" at bounding box center [859, 26] width 87 height 29
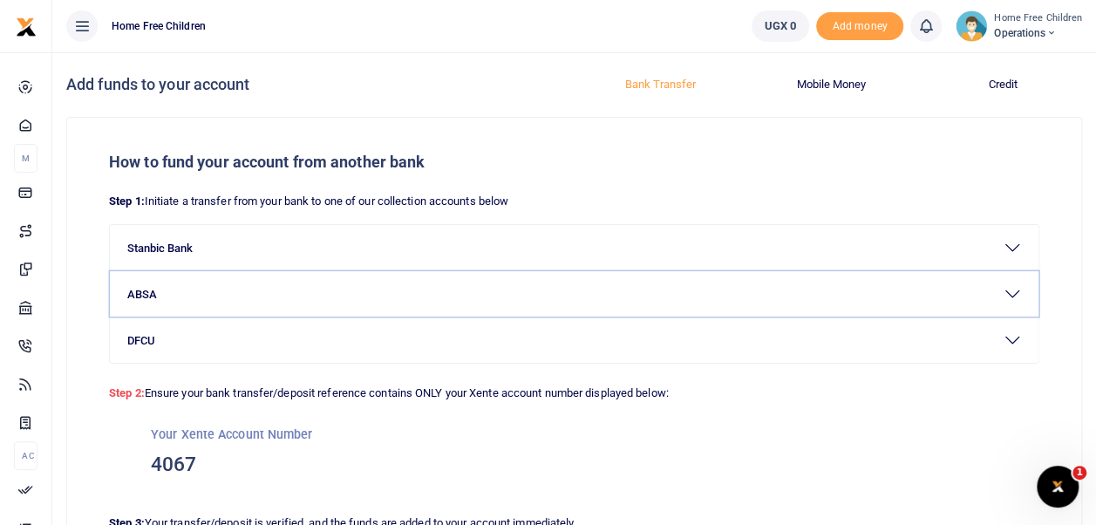
click at [432, 289] on button "ABSA" at bounding box center [574, 293] width 929 height 45
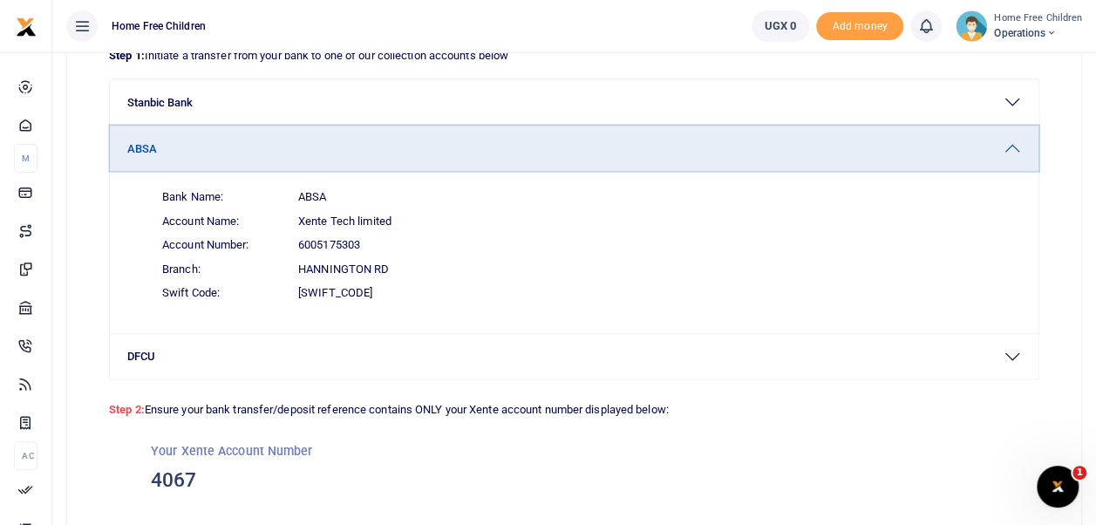
scroll to position [148, 0]
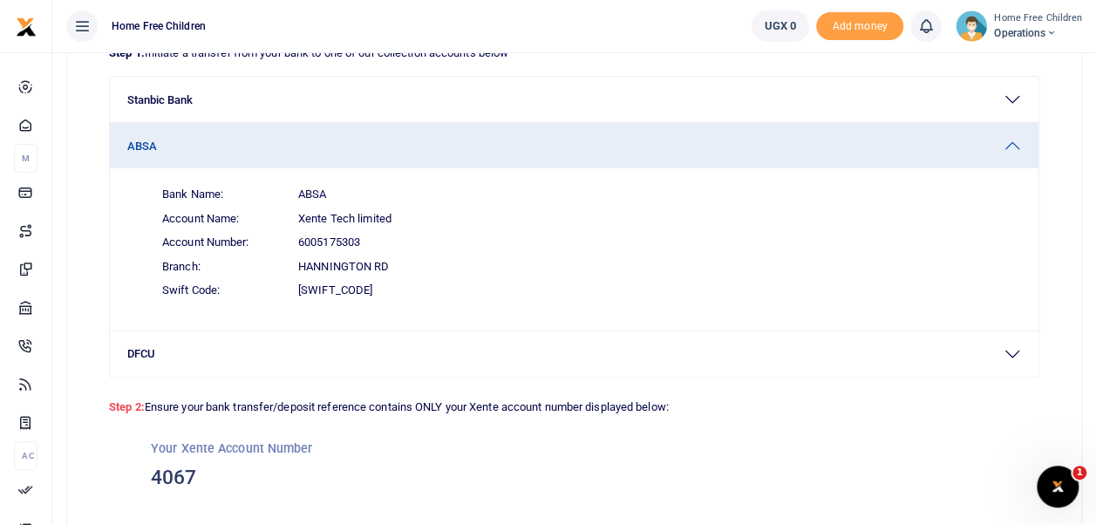
click at [552, 226] on span "Account Name: Xente Tech limited" at bounding box center [584, 219] width 873 height 24
click at [664, 262] on span "Branch: [PERSON_NAME]" at bounding box center [584, 267] width 873 height 24
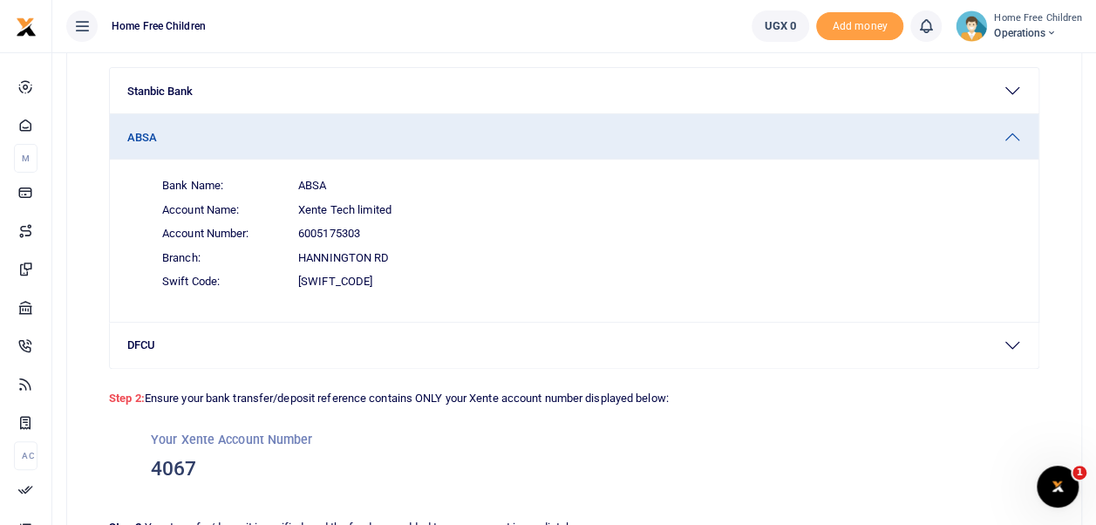
scroll to position [303, 0]
